Goal: Transaction & Acquisition: Purchase product/service

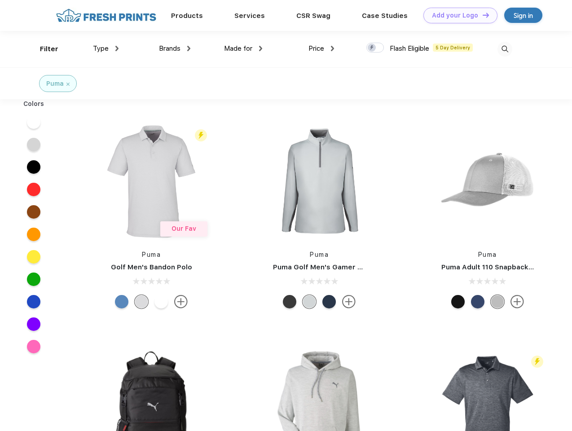
scroll to position [0, 0]
click at [457, 15] on link "Add your Logo Design Tool" at bounding box center [460, 16] width 74 height 16
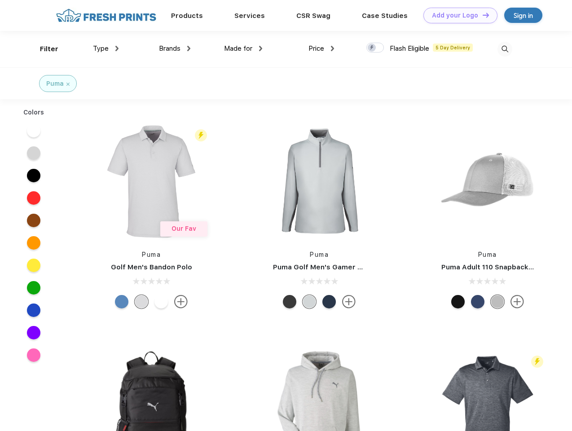
click at [0, 0] on div "Design Tool" at bounding box center [0, 0] width 0 height 0
click at [482, 15] on link "Add your Logo Design Tool" at bounding box center [460, 16] width 74 height 16
click at [43, 49] on div "Filter" at bounding box center [49, 49] width 18 height 10
click at [106, 49] on span "Type" at bounding box center [101, 48] width 16 height 8
click at [175, 49] on span "Brands" at bounding box center [170, 48] width 22 height 8
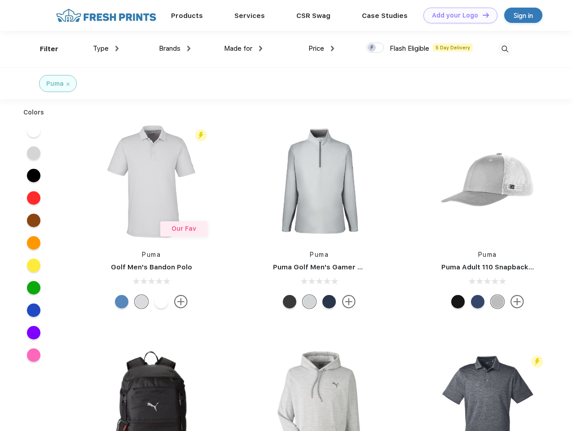
click at [243, 49] on span "Made for" at bounding box center [238, 48] width 28 height 8
click at [322, 49] on span "Price" at bounding box center [317, 48] width 16 height 8
click at [375, 48] on div at bounding box center [375, 48] width 18 height 10
click at [372, 48] on input "checkbox" at bounding box center [369, 45] width 6 height 6
click at [505, 49] on img at bounding box center [505, 49] width 15 height 15
